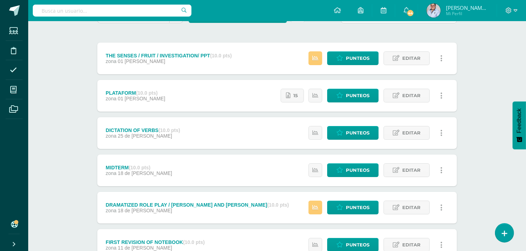
scroll to position [78, 0]
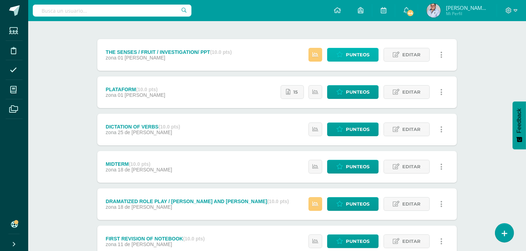
click at [358, 55] on span "Punteos" at bounding box center [358, 54] width 24 height 13
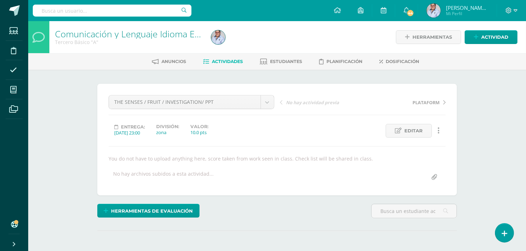
click at [220, 60] on span "Actividades" at bounding box center [227, 61] width 31 height 5
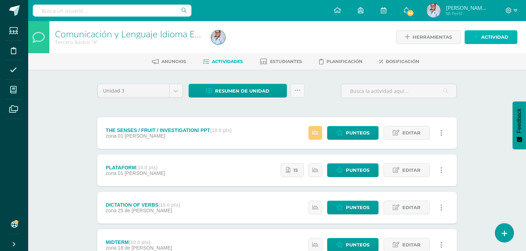
click at [483, 37] on span "Actividad" at bounding box center [494, 37] width 27 height 13
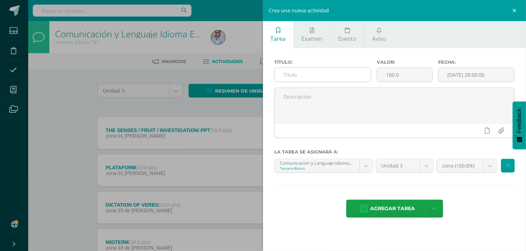
click at [316, 76] on input "text" at bounding box center [322, 75] width 96 height 14
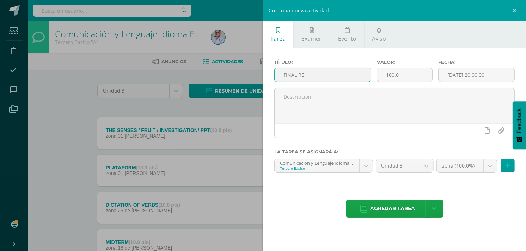
type input "Final revision of notebook and book"
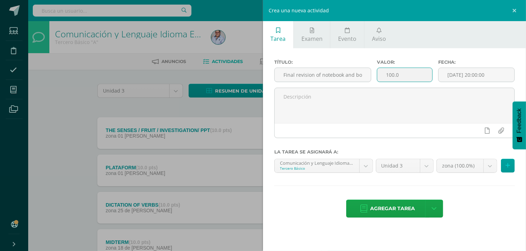
click at [407, 72] on input "100.0" at bounding box center [404, 75] width 55 height 14
type input "10"
click at [469, 77] on input "[DATE] 20:00:00" at bounding box center [476, 75] width 76 height 14
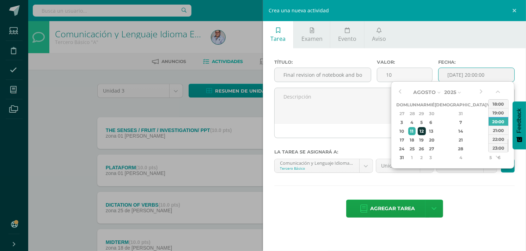
click at [425, 129] on div "12" at bounding box center [421, 131] width 8 height 8
click at [505, 146] on div "23:00" at bounding box center [498, 147] width 20 height 9
type input "2025-08-12 23:00"
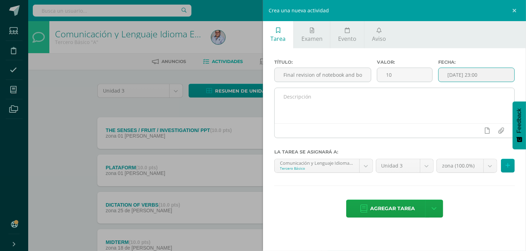
click at [355, 123] on div at bounding box center [394, 130] width 240 height 14
click at [353, 121] on textarea at bounding box center [394, 105] width 240 height 35
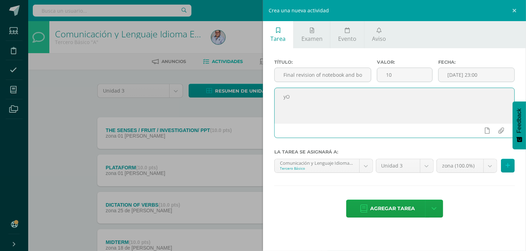
type textarea "y"
drag, startPoint x: 469, startPoint y: 104, endPoint x: 280, endPoint y: 100, distance: 188.5
click at [280, 100] on textarea "You do not have to upload anything here, score taken from work seen in class." at bounding box center [394, 105] width 240 height 35
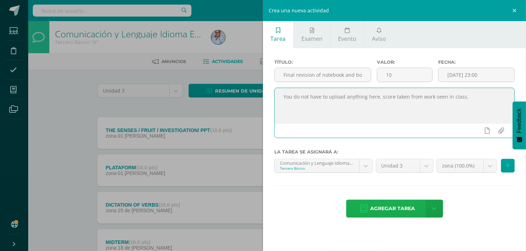
type textarea "You do not have to upload anything here, score taken from work seen in class."
click at [387, 208] on span "Agregar tarea" at bounding box center [392, 208] width 45 height 17
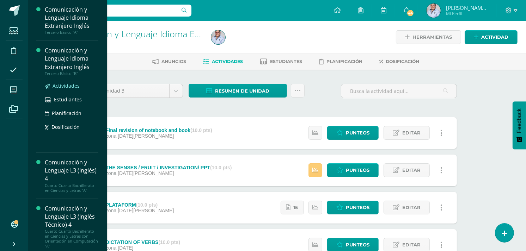
click at [64, 87] on span "Actividades" at bounding box center [65, 85] width 27 height 7
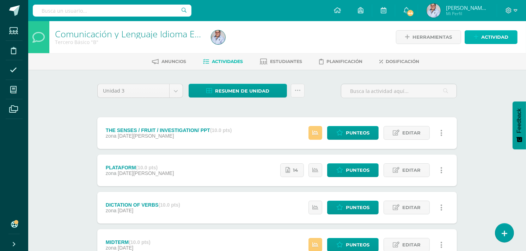
click at [474, 35] on icon at bounding box center [475, 37] width 5 height 6
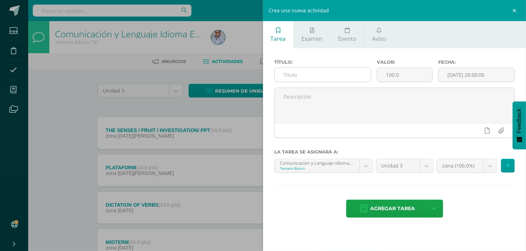
click at [314, 75] on input "text" at bounding box center [322, 75] width 96 height 14
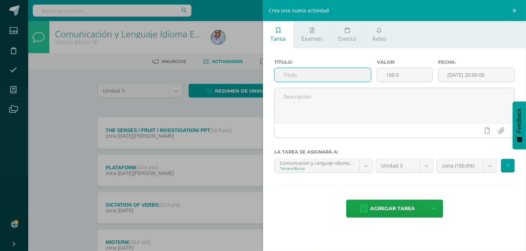
type input "Final revision of notebook and book"
click at [407, 73] on input "100.0" at bounding box center [404, 75] width 55 height 14
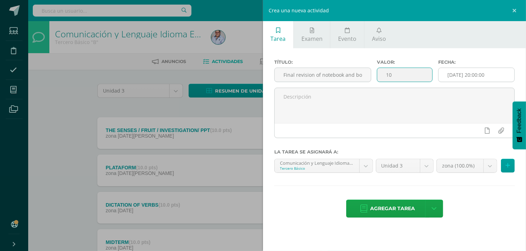
type input "10"
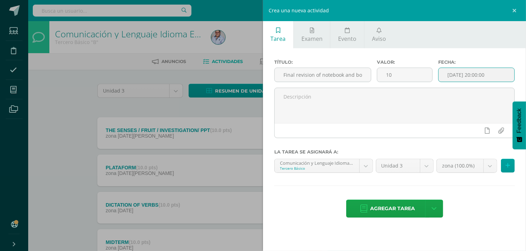
click at [458, 75] on input "[DATE] 20:00:00" at bounding box center [476, 75] width 76 height 14
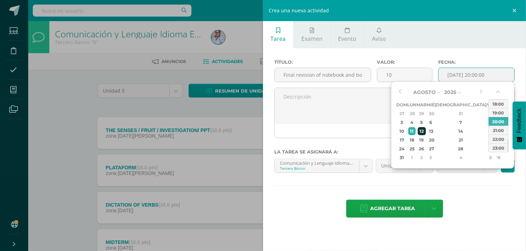
click at [425, 130] on div "12" at bounding box center [421, 131] width 8 height 8
click at [502, 147] on div "23:00" at bounding box center [498, 147] width 20 height 9
type input "2025-08-12 23:00"
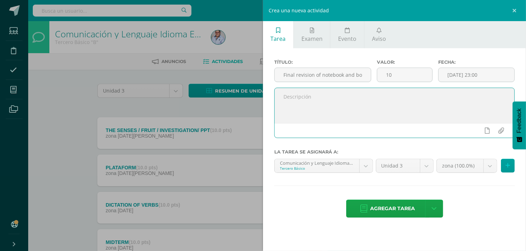
click at [313, 107] on textarea at bounding box center [394, 105] width 240 height 35
paste textarea "You do not have to upload anything here, score taken from work seen in class."
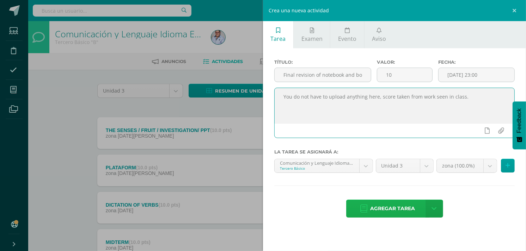
type textarea "You do not have to upload anything here, score taken from work seen in class."
click at [390, 203] on span "Agregar tarea" at bounding box center [392, 208] width 45 height 17
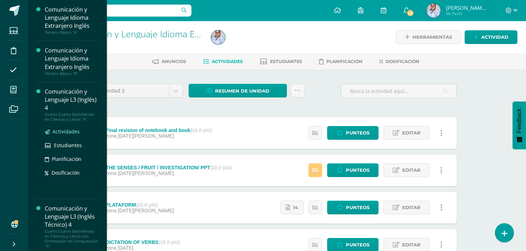
click at [58, 132] on span "Actividades" at bounding box center [65, 131] width 27 height 7
